Goal: Transaction & Acquisition: Purchase product/service

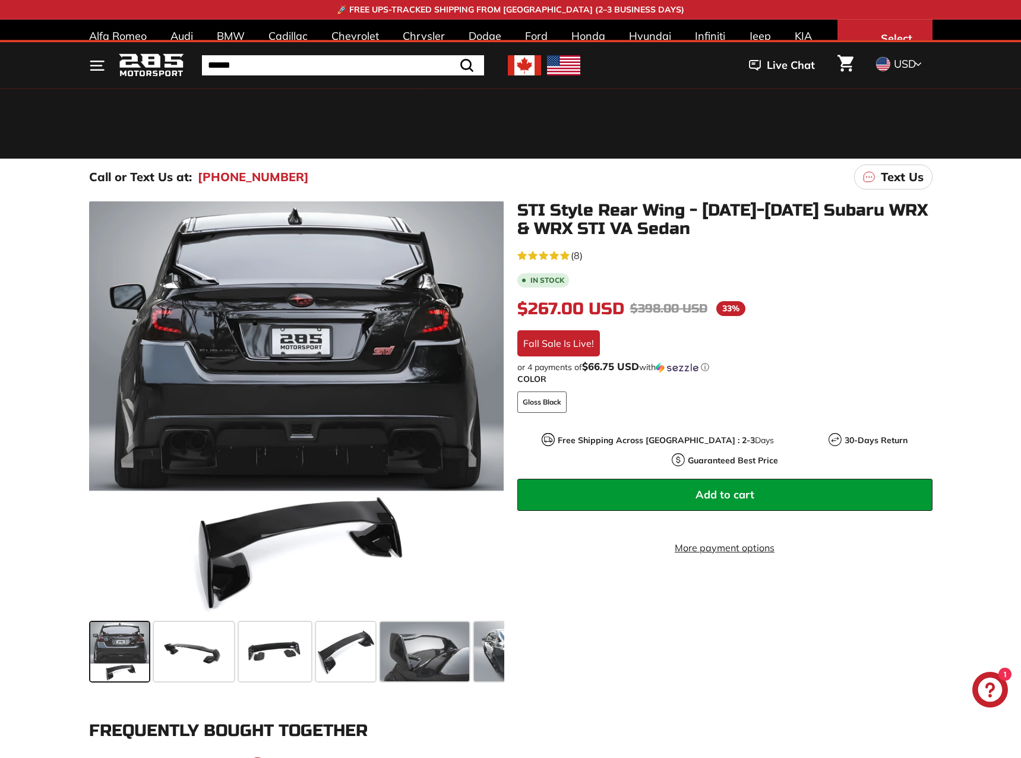
scroll to position [297, 0]
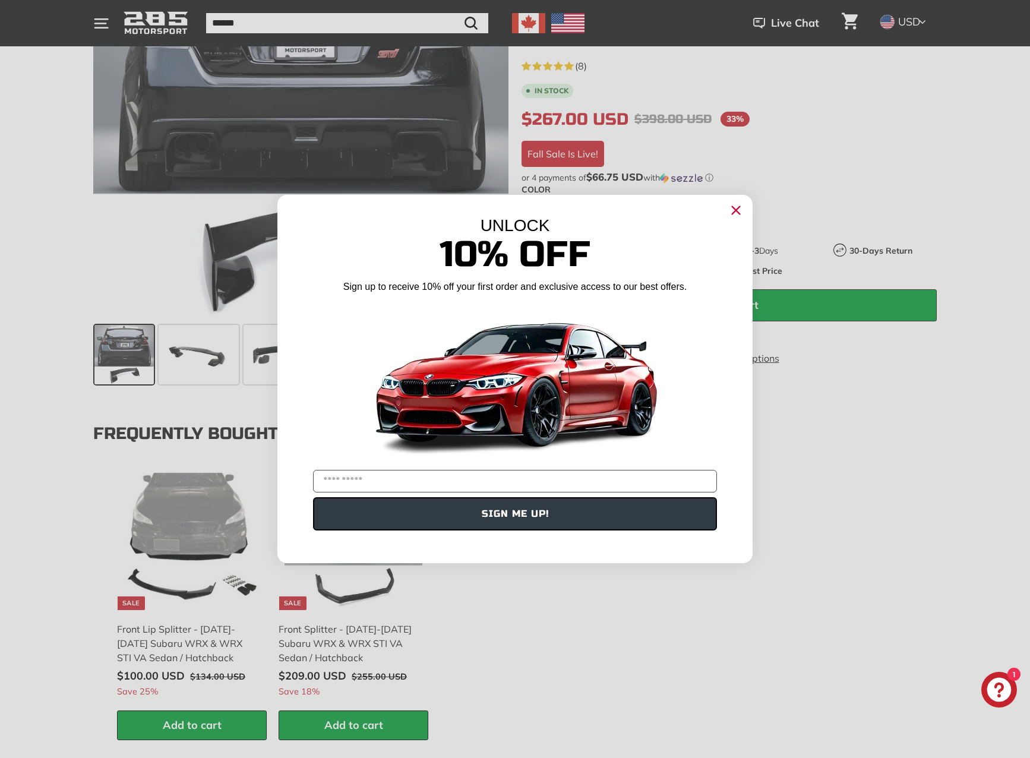
click at [734, 210] on circle "Close dialog" at bounding box center [736, 210] width 18 height 18
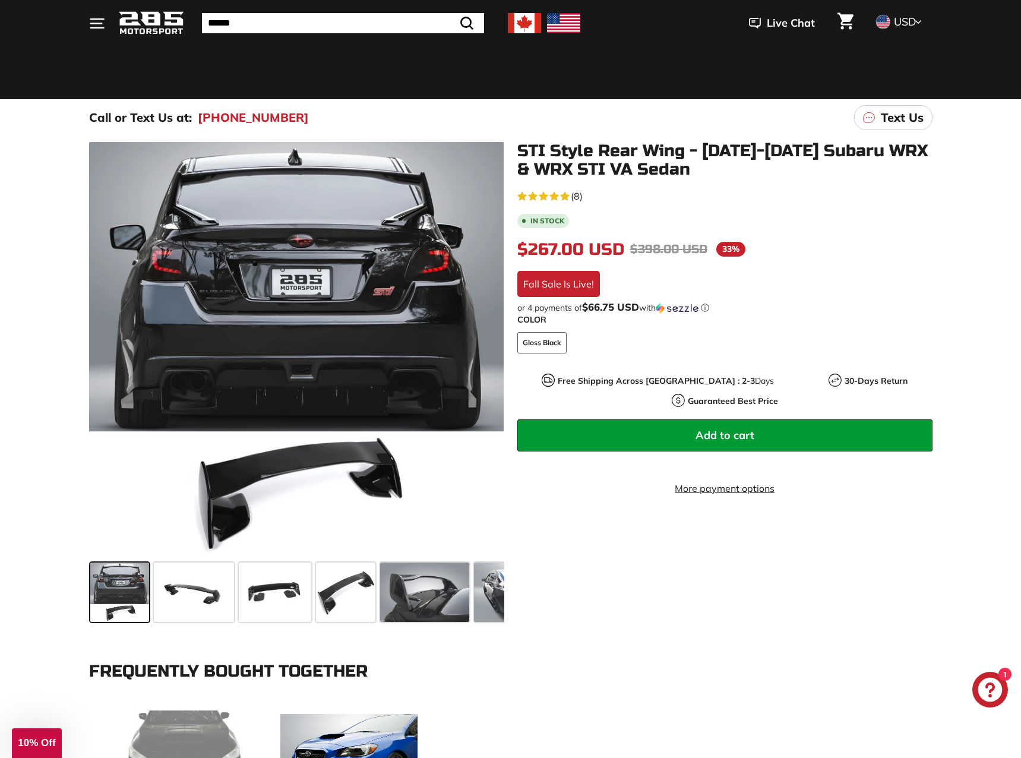
scroll to position [0, 0]
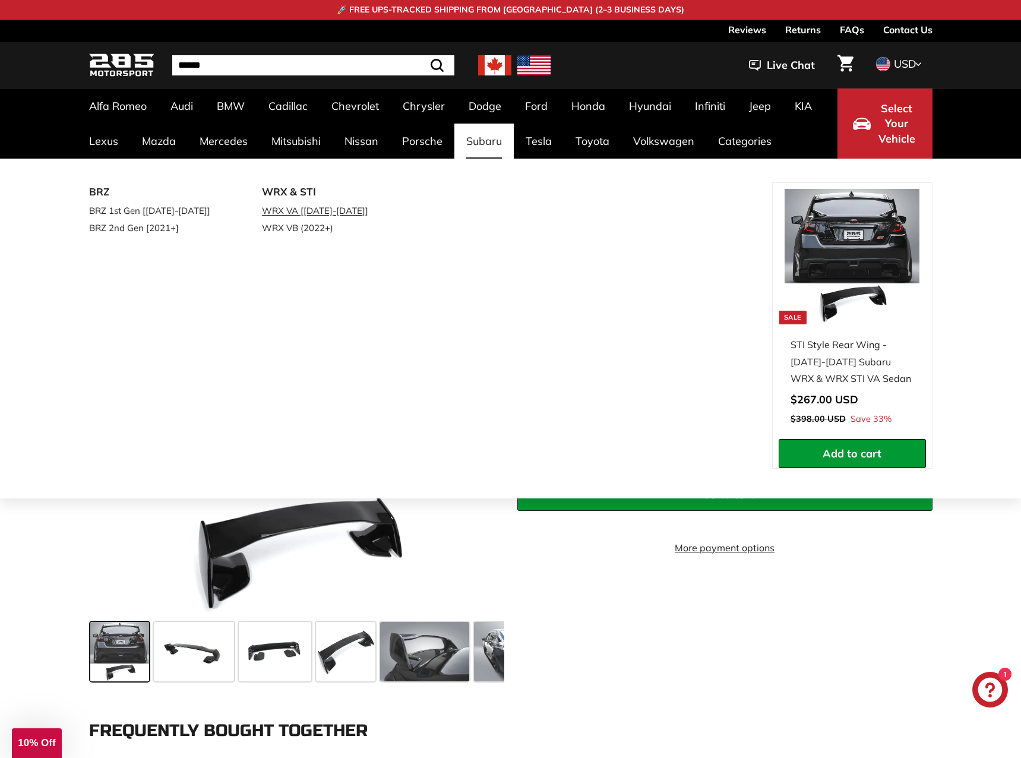
click at [335, 212] on link "WRX VA [[DATE]-[DATE]]" at bounding box center [332, 210] width 140 height 17
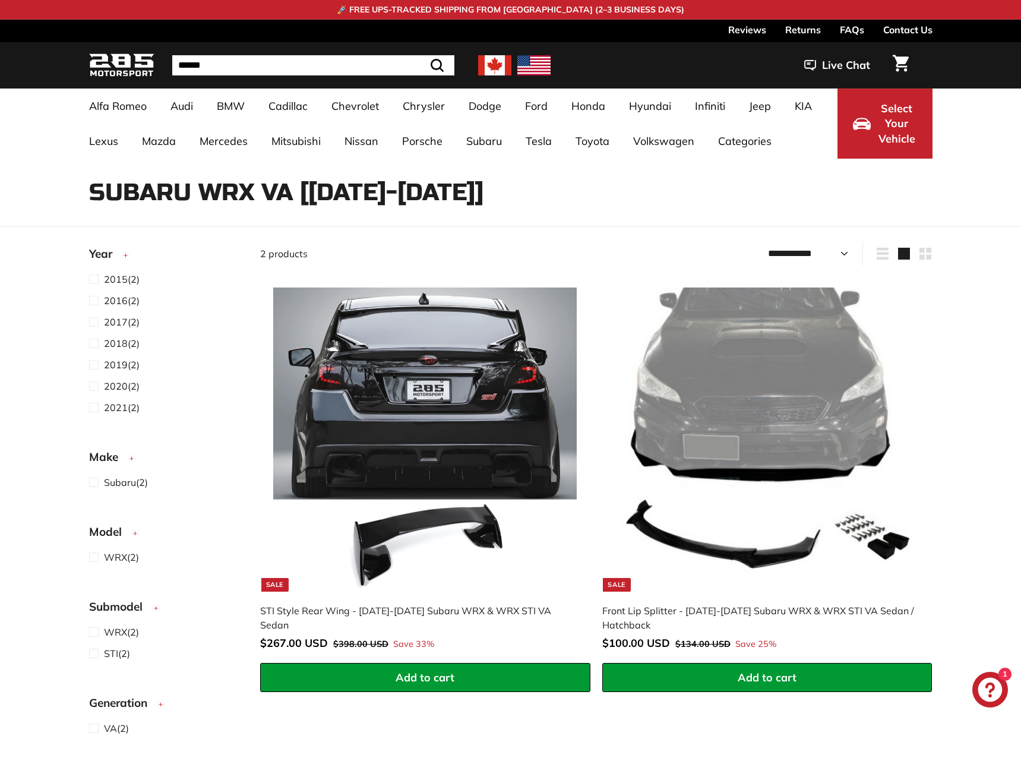
select select "**********"
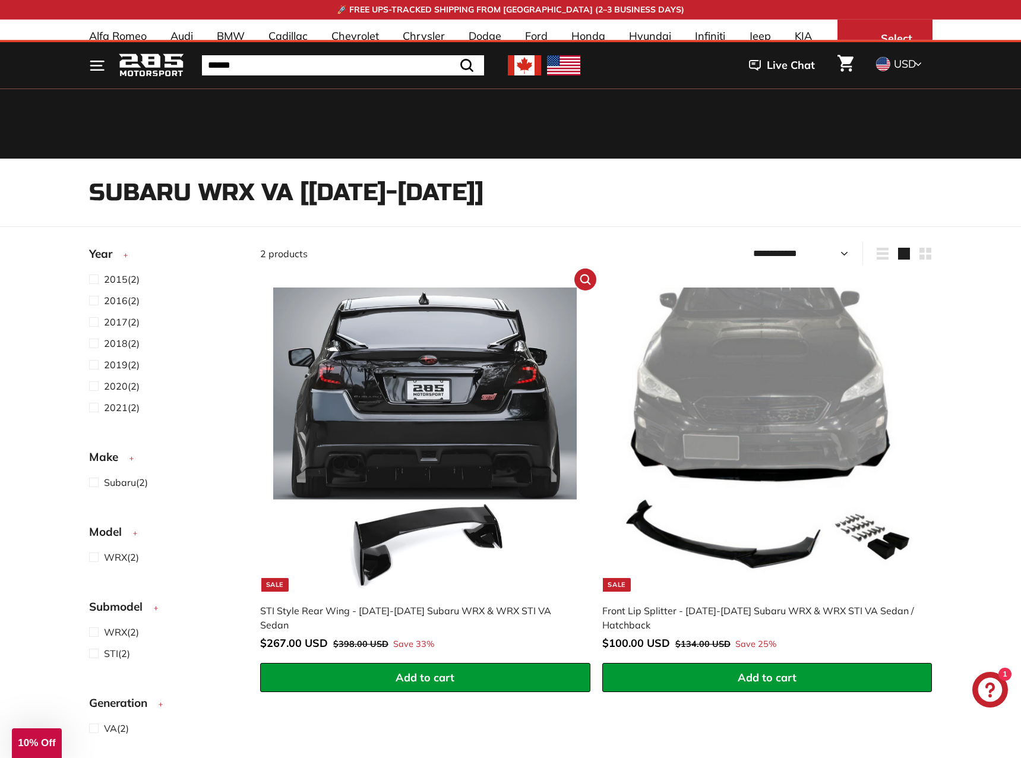
scroll to position [59, 0]
